Goal: Information Seeking & Learning: Learn about a topic

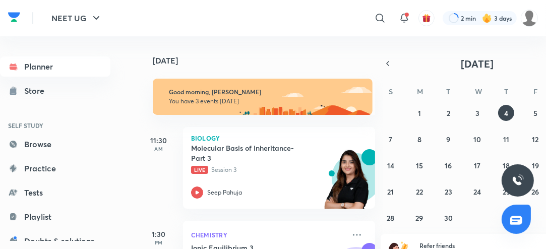
scroll to position [52, 0]
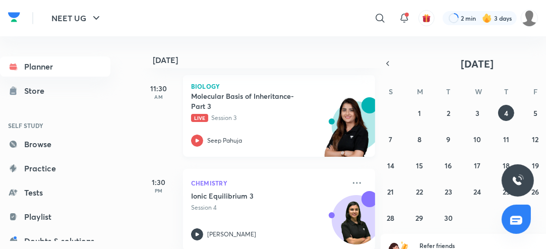
click at [200, 145] on icon at bounding box center [197, 141] width 12 height 12
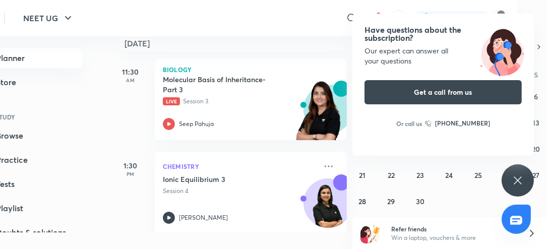
scroll to position [6, 0]
